Goal: Register for event/course

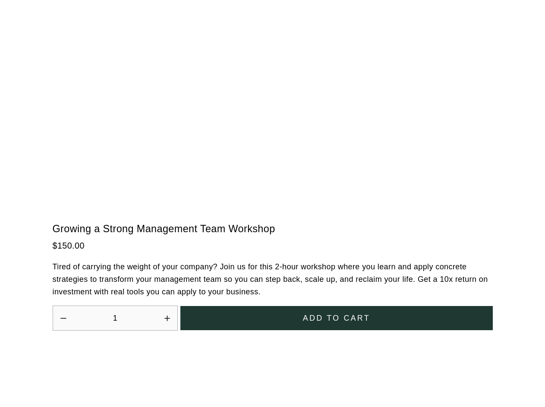
scroll to position [2387, 0]
